Goal: Check status: Check status

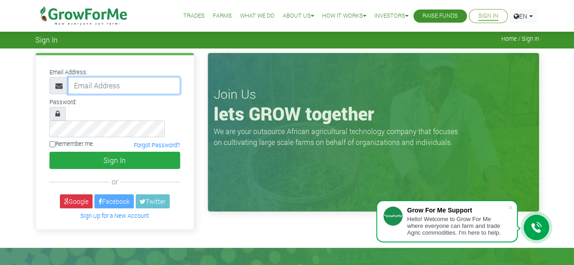
type input "50000"
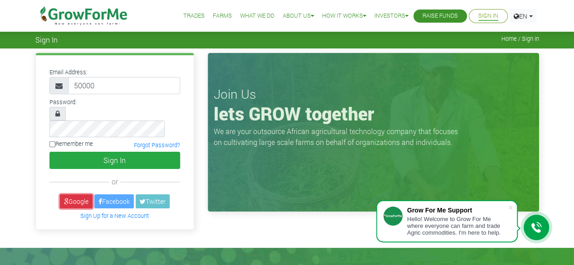
click at [75, 195] on link "Google" at bounding box center [76, 202] width 33 height 14
click at [73, 195] on link "Google" at bounding box center [76, 202] width 33 height 14
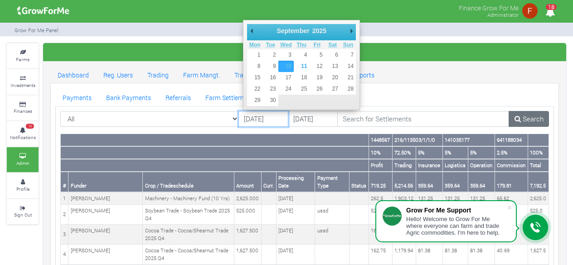
click at [267, 118] on input "[DATE]" at bounding box center [264, 119] width 50 height 16
type input "[DATE]"
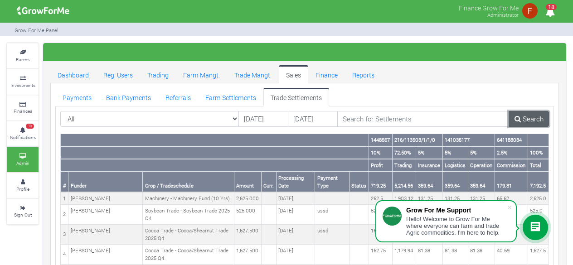
click at [526, 117] on link "Search" at bounding box center [529, 119] width 40 height 16
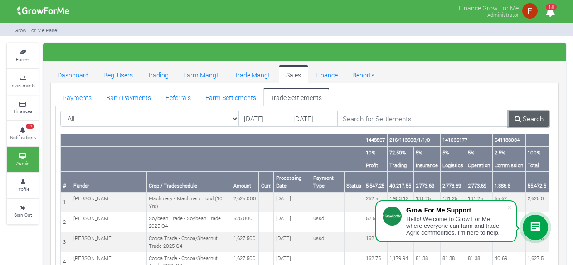
click at [529, 120] on link "Search" at bounding box center [529, 119] width 40 height 16
drag, startPoint x: 528, startPoint y: 184, endPoint x: 547, endPoint y: 188, distance: 19.6
click at [547, 188] on th "55,472.5" at bounding box center [537, 182] width 23 height 20
copy th "55,472.5"
click at [237, 93] on link "Farm Settlements" at bounding box center [230, 97] width 65 height 18
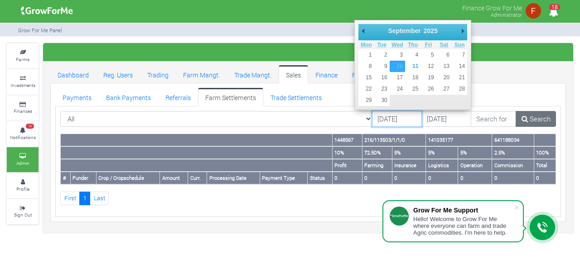
click at [378, 119] on input "[DATE]" at bounding box center [397, 119] width 50 height 16
type input "[DATE]"
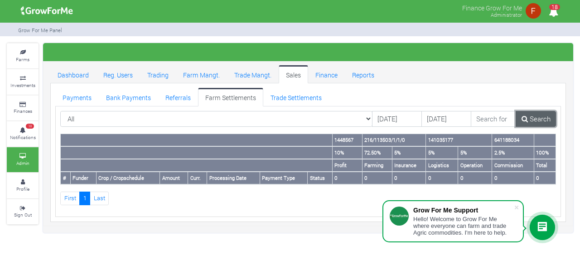
click at [539, 112] on link "Search" at bounding box center [536, 119] width 40 height 16
